Goal: Connect with others: Connect with other users

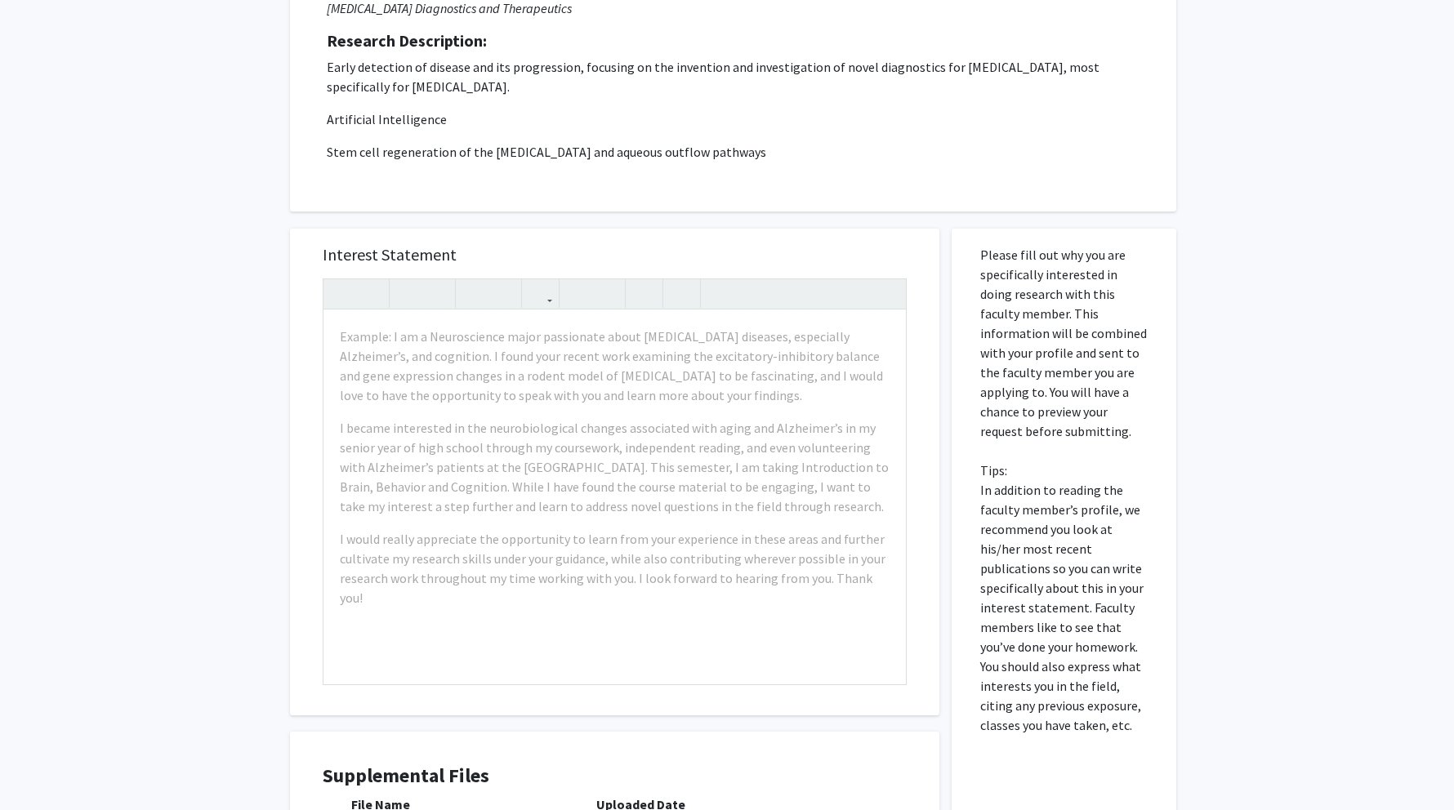
scroll to position [616, 0]
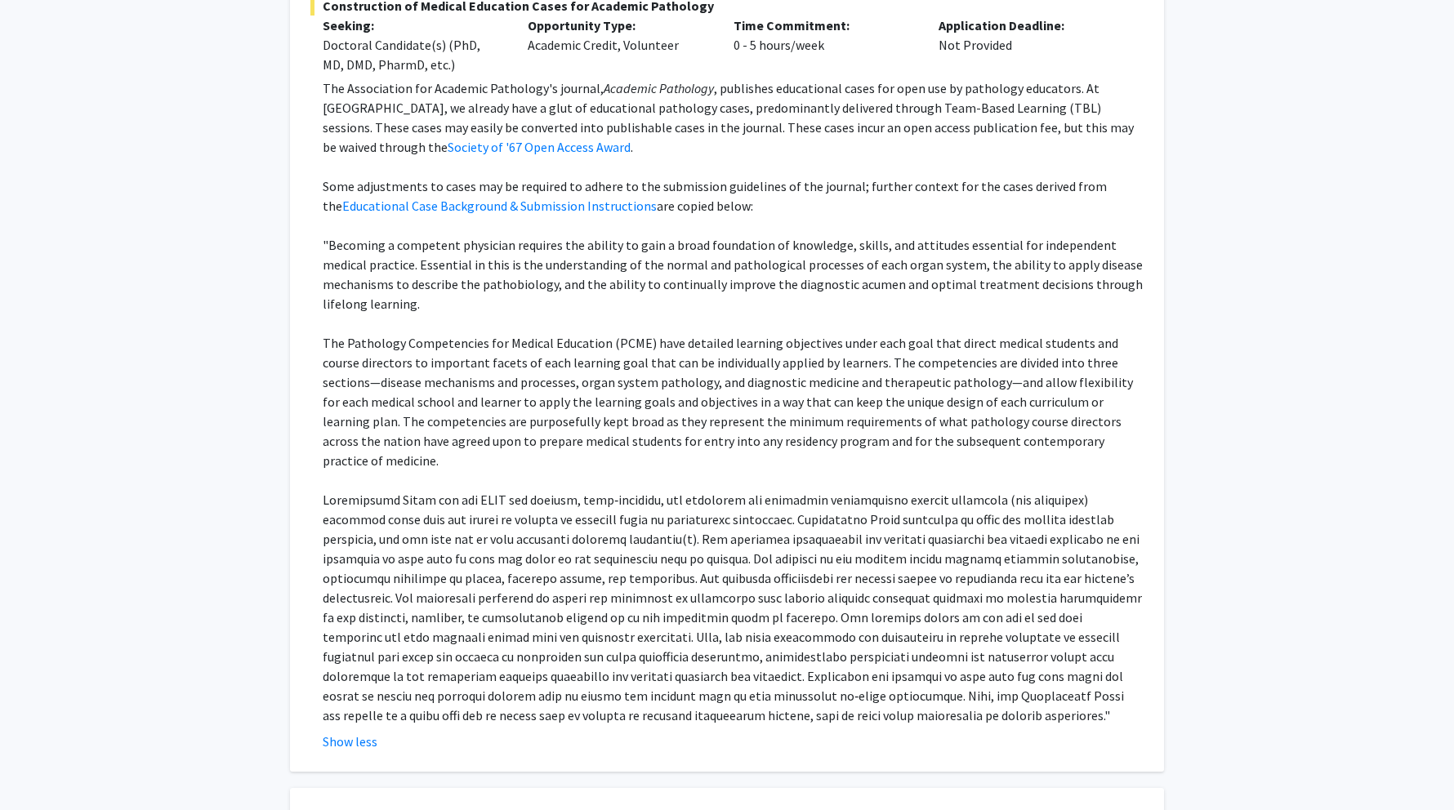
scroll to position [353, 0]
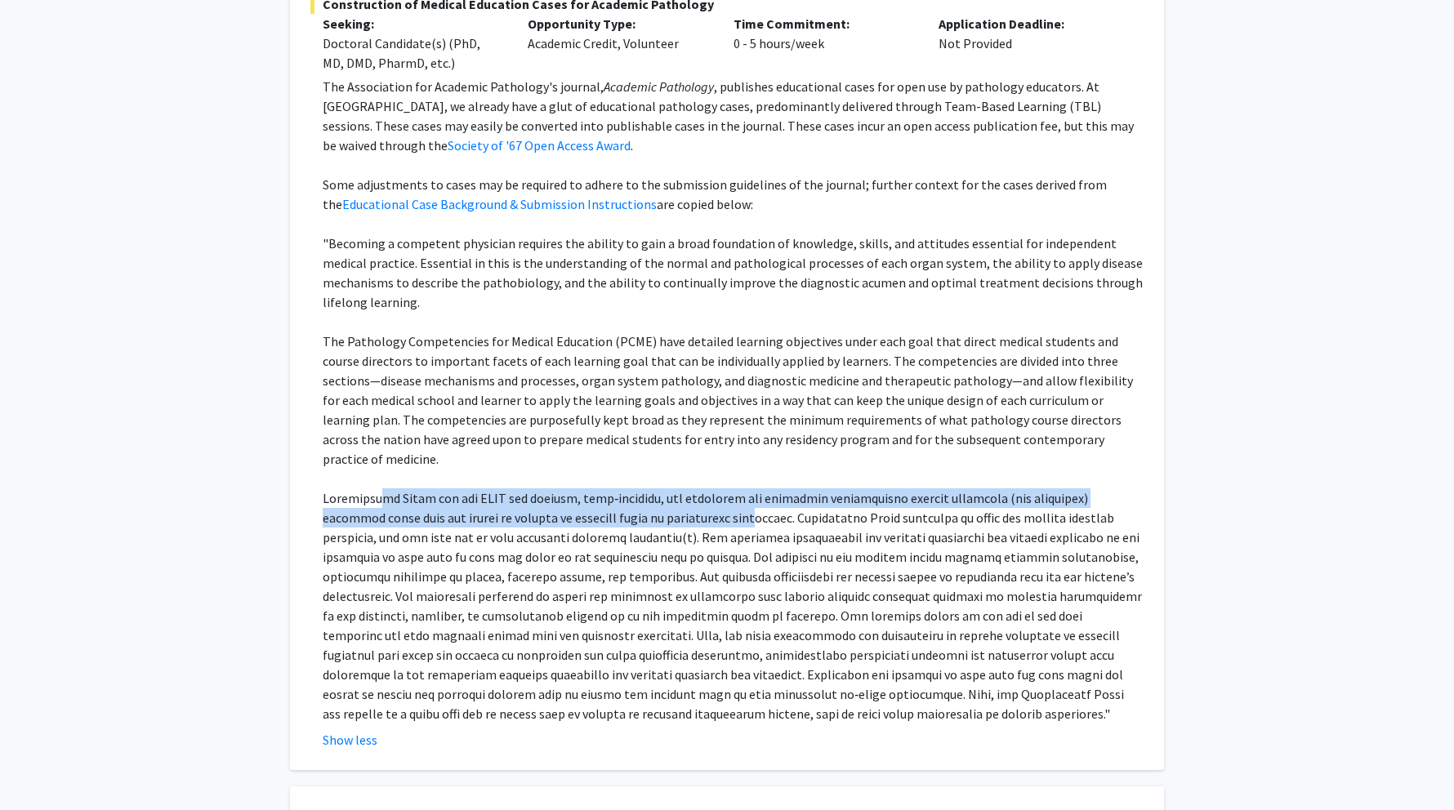
drag, startPoint x: 380, startPoint y: 459, endPoint x: 673, endPoint y: 471, distance: 293.5
click at [673, 488] on p at bounding box center [733, 605] width 821 height 235
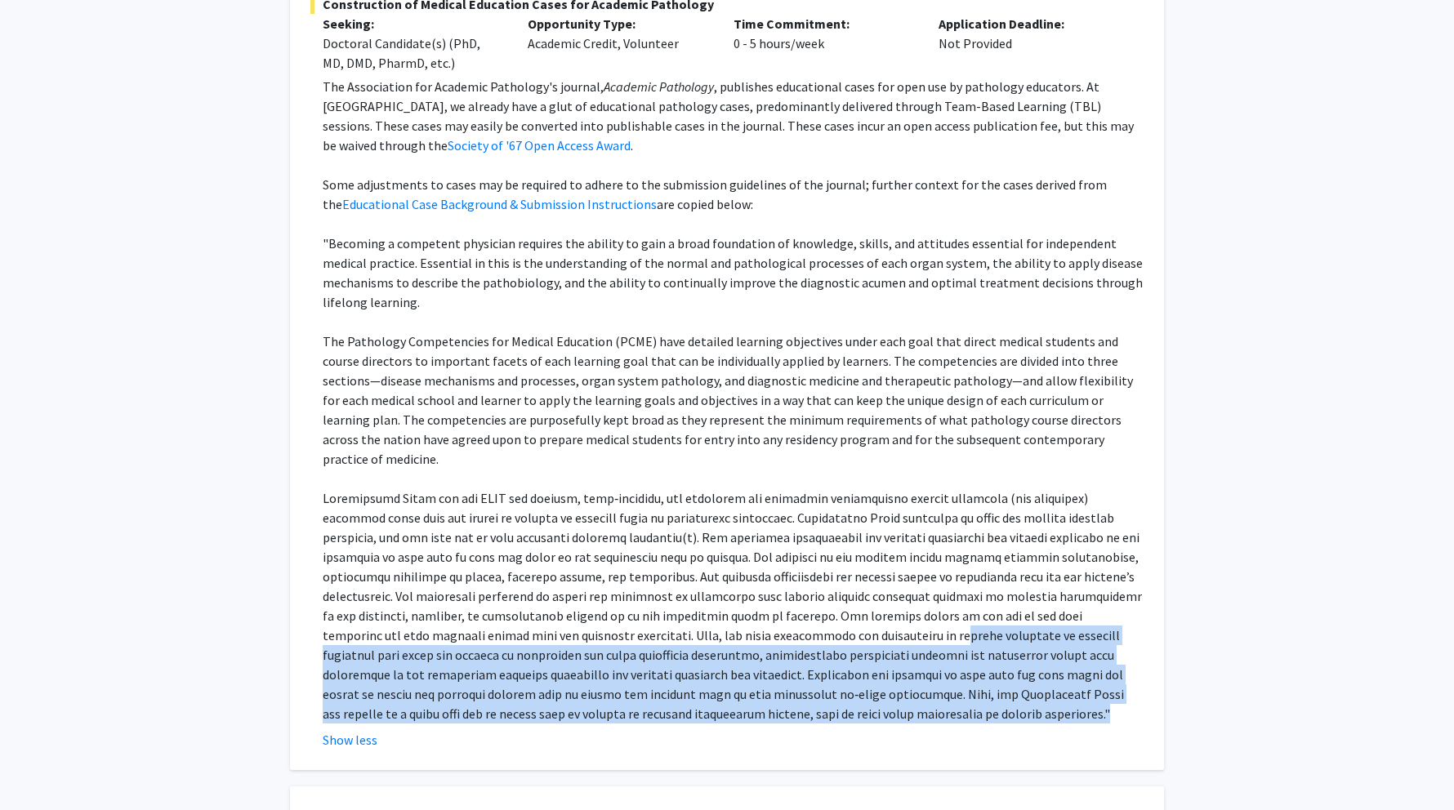
drag, startPoint x: 751, startPoint y: 676, endPoint x: 715, endPoint y: 594, distance: 90.3
click at [715, 594] on p at bounding box center [733, 605] width 821 height 235
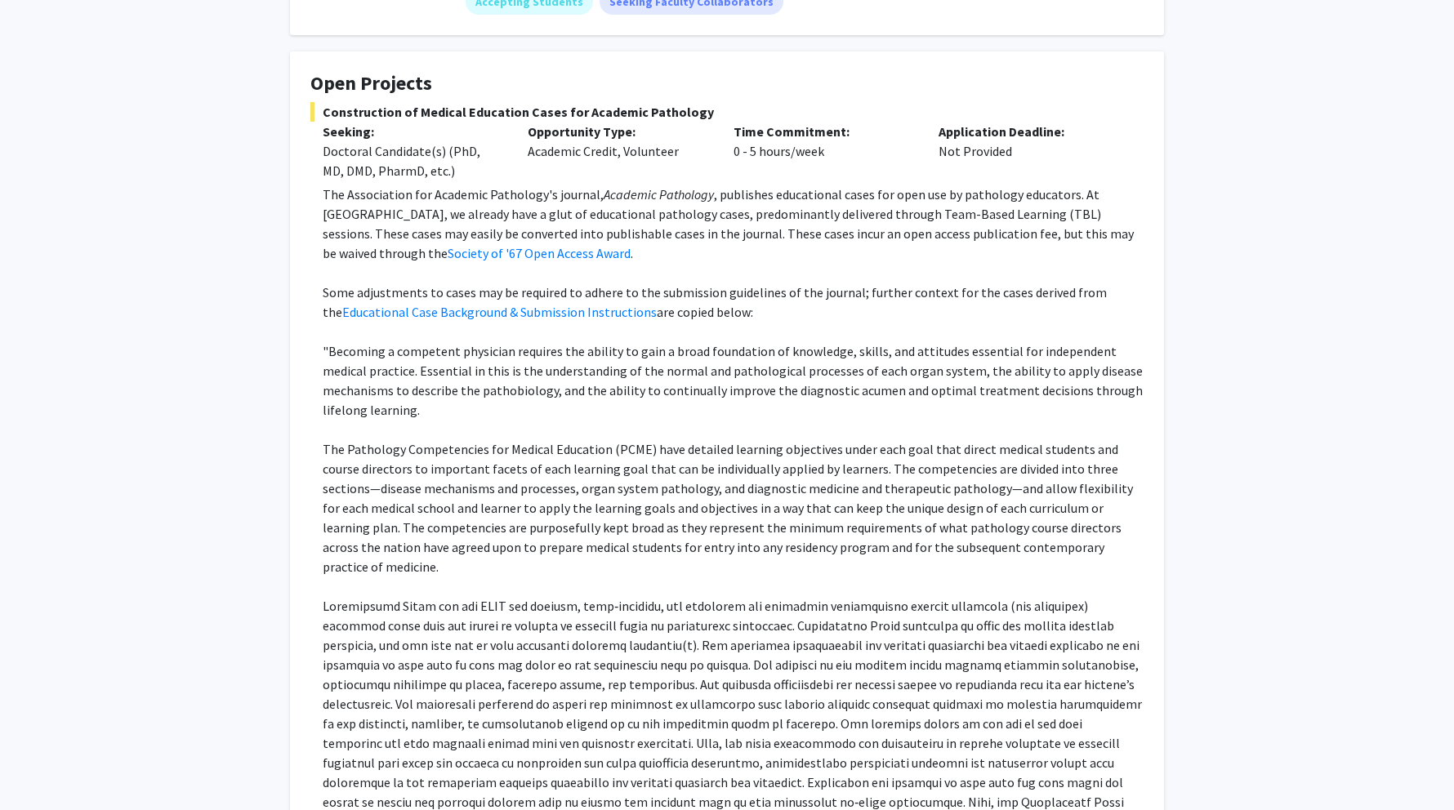
scroll to position [250, 0]
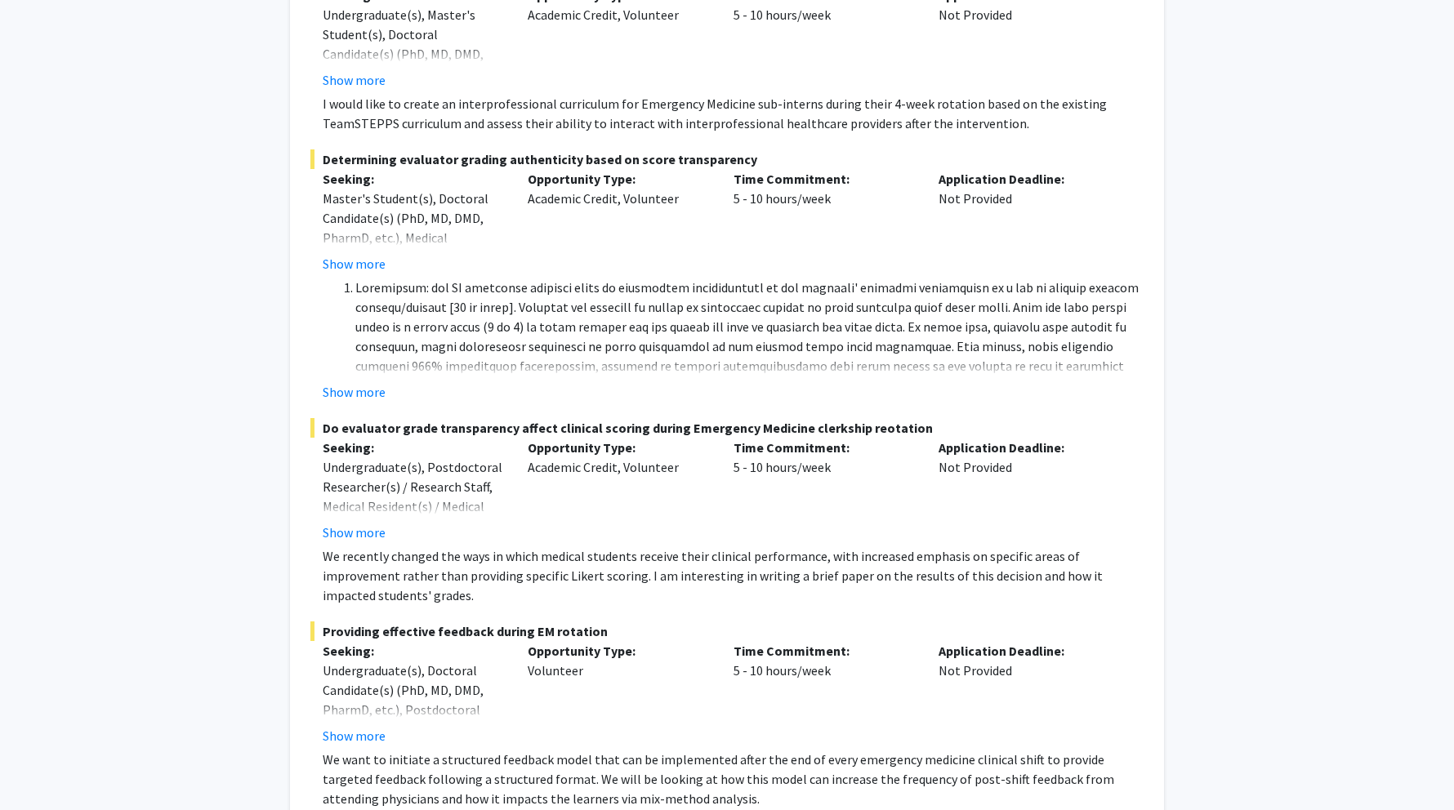
scroll to position [433, 0]
